Goal: Task Accomplishment & Management: Use online tool/utility

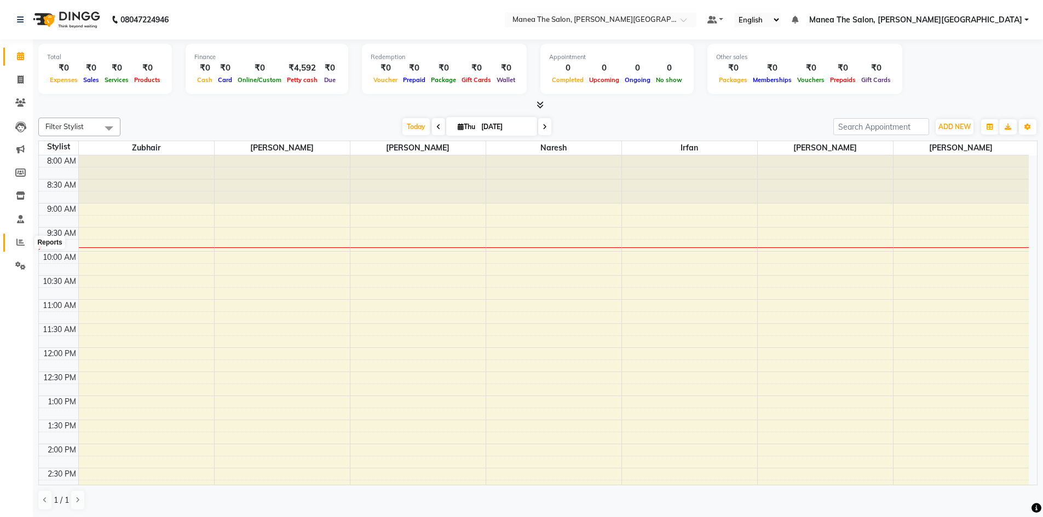
click at [15, 238] on span at bounding box center [20, 242] width 19 height 13
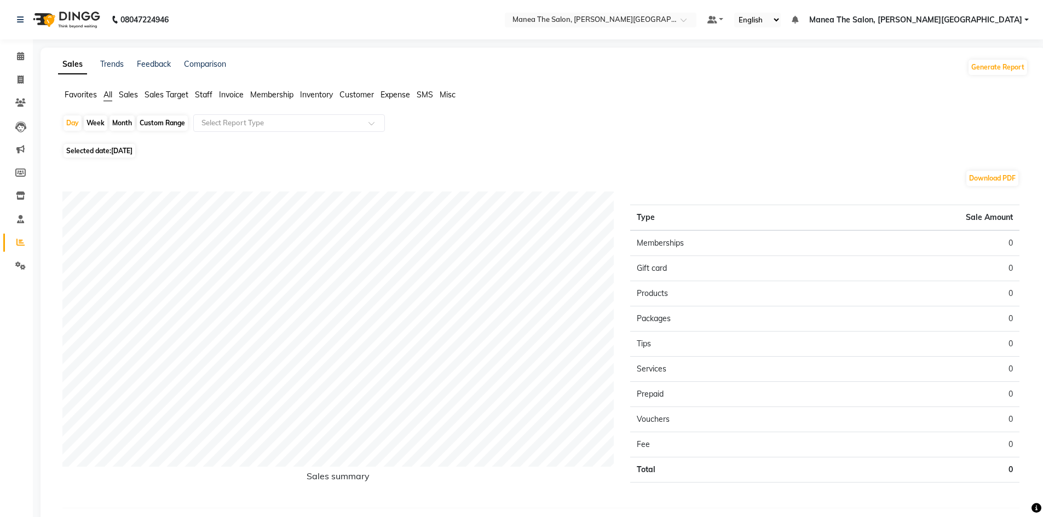
click at [124, 124] on div "Month" at bounding box center [121, 123] width 25 height 15
select select "9"
select select "2025"
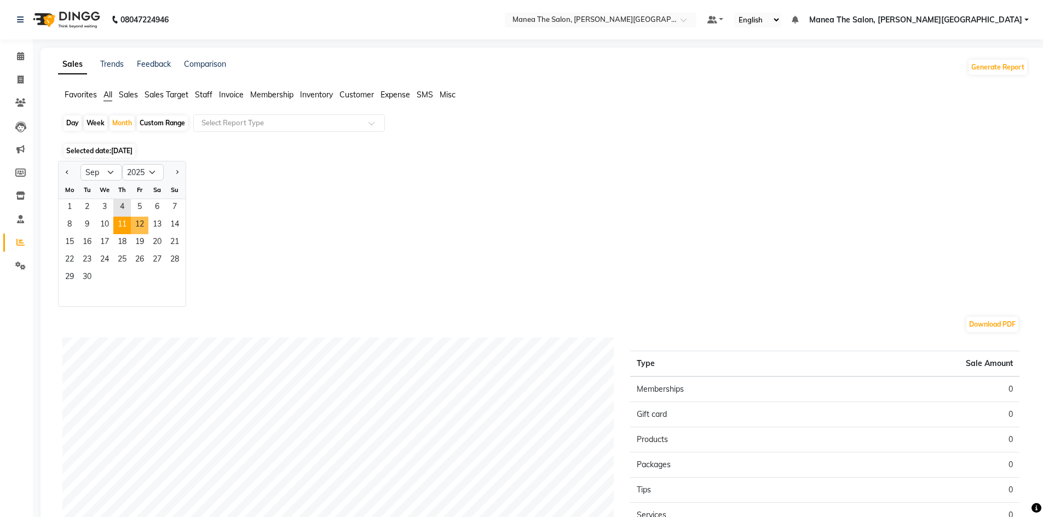
drag, startPoint x: 131, startPoint y: 231, endPoint x: 125, endPoint y: 230, distance: 5.5
click at [130, 231] on div "8 9 10 11 12 13 14" at bounding box center [122, 226] width 127 height 18
click at [157, 220] on span "13" at bounding box center [157, 226] width 18 height 18
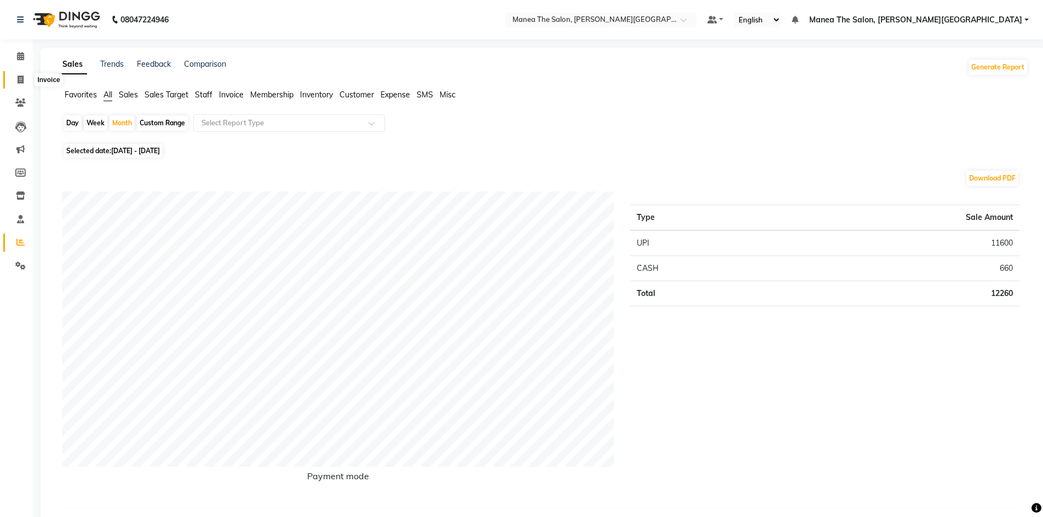
click at [10, 81] on link "Invoice" at bounding box center [16, 80] width 26 height 18
select select "service"
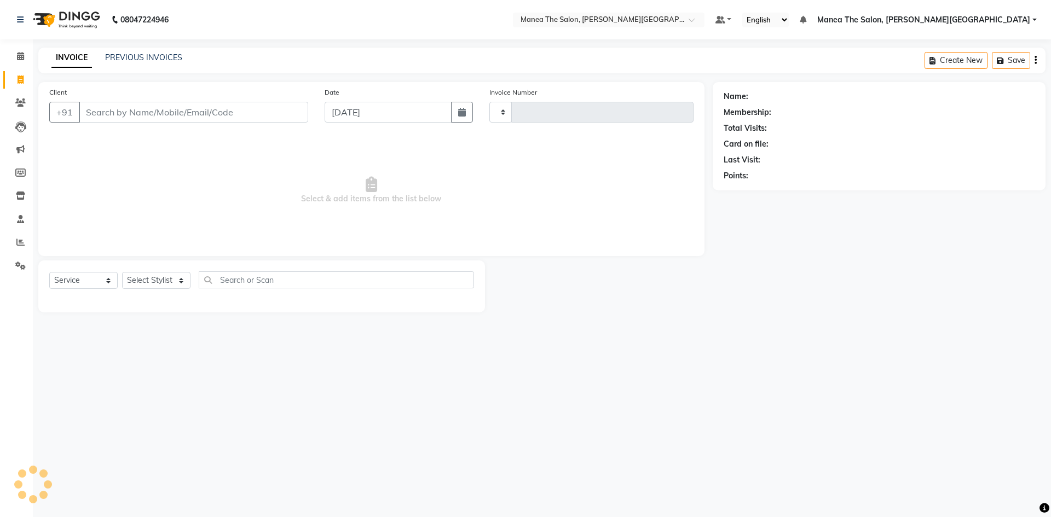
type input "0090"
select select "8762"
